Goal: Information Seeking & Learning: Learn about a topic

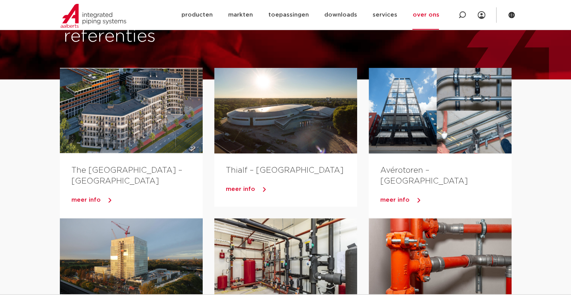
scroll to position [33, 0]
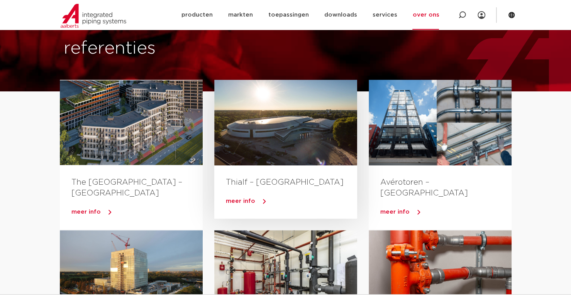
click at [301, 113] on div at bounding box center [285, 123] width 143 height 86
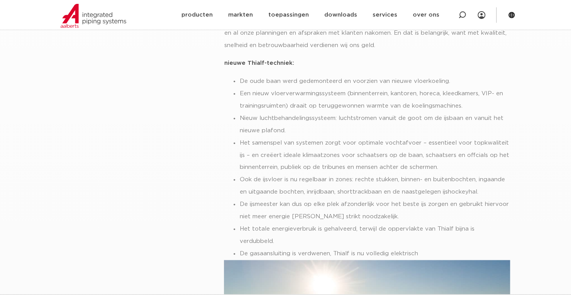
scroll to position [463, 0]
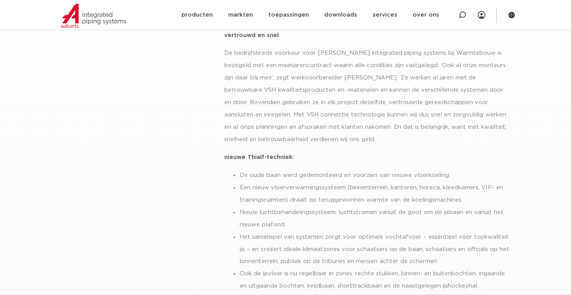
click at [404, 207] on li "Nieuw luchtbehandelingssysteem: luchtstromen vanuit de goot om de ijsbaan en va…" at bounding box center [374, 219] width 271 height 25
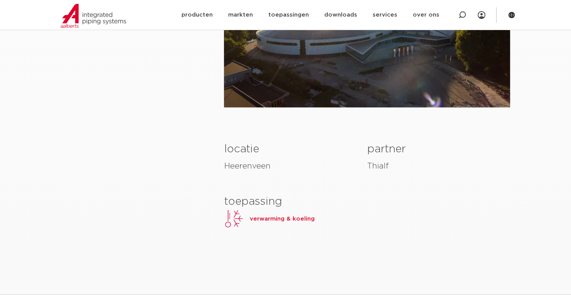
scroll to position [927, 0]
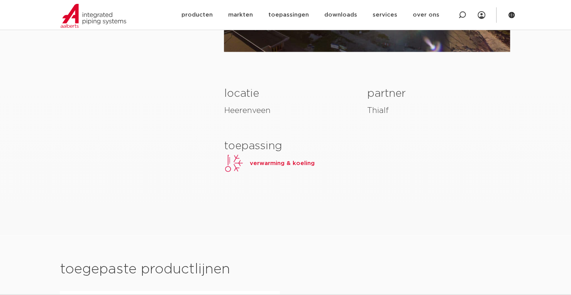
click at [374, 105] on h4 "Thialf" at bounding box center [438, 111] width 143 height 12
copy div "Thialf"
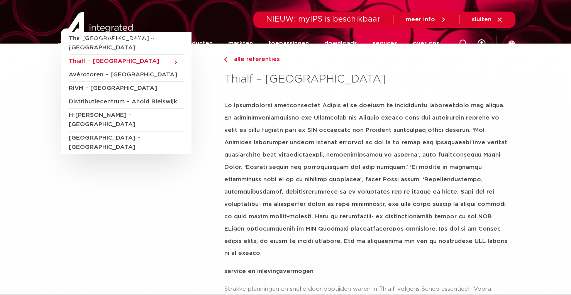
scroll to position [0, 0]
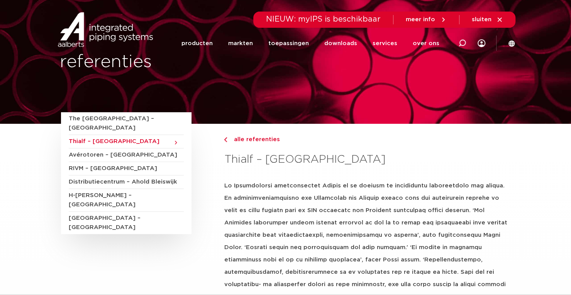
click at [299, 188] on strong at bounding box center [365, 260] width 283 height 154
drag, startPoint x: 234, startPoint y: 186, endPoint x: 336, endPoint y: 185, distance: 101.9
click at [336, 185] on strong at bounding box center [365, 260] width 283 height 154
copy strong "Heerenveense schaatstempel Thialf"
